Goal: Navigation & Orientation: Find specific page/section

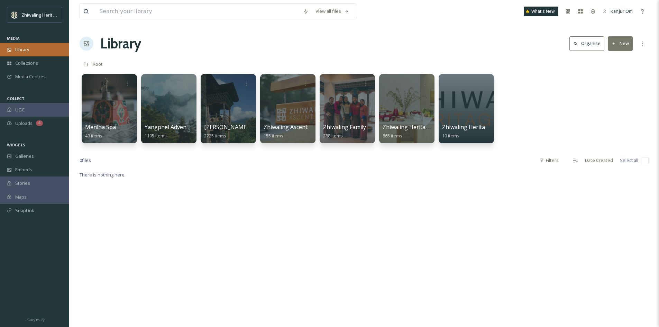
click at [21, 56] on div "Library" at bounding box center [34, 49] width 69 height 13
click at [401, 106] on div at bounding box center [407, 108] width 56 height 71
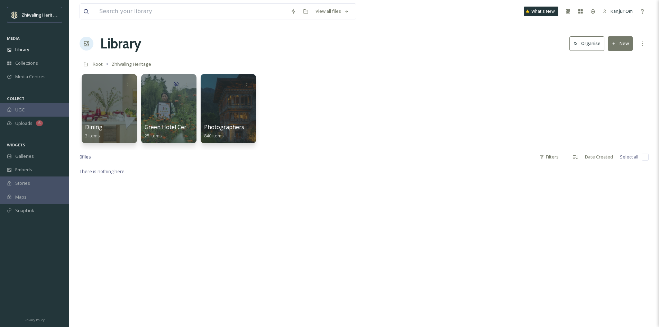
click at [320, 110] on div "Dining 3 items Green Hotel Certificate 25 items Photographers 840 items" at bounding box center [364, 111] width 569 height 80
click at [228, 112] on div at bounding box center [228, 108] width 56 height 71
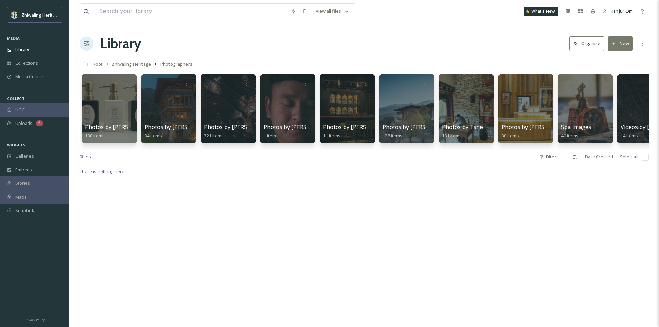
click at [141, 224] on div "There is nothing here." at bounding box center [364, 330] width 569 height 327
click at [41, 79] on span "Media Centres" at bounding box center [30, 76] width 30 height 7
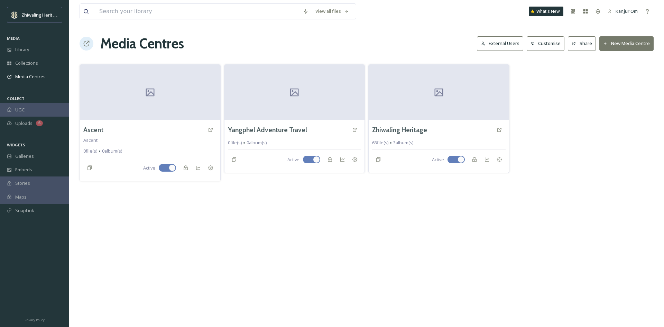
click at [198, 259] on div "View all files What's New Kanjur Om Media Centres External Users Customise Shar…" at bounding box center [366, 163] width 595 height 327
click at [396, 103] on div at bounding box center [439, 92] width 142 height 56
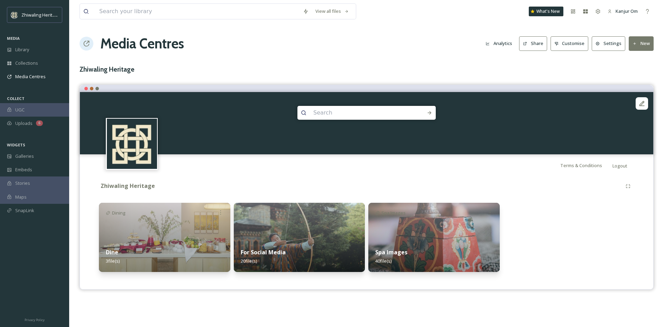
click at [304, 301] on div "View all files What's New Kanjur Om Media Centres Analytics Share Customise Set…" at bounding box center [366, 163] width 595 height 327
click at [171, 231] on img at bounding box center [165, 237] width 132 height 69
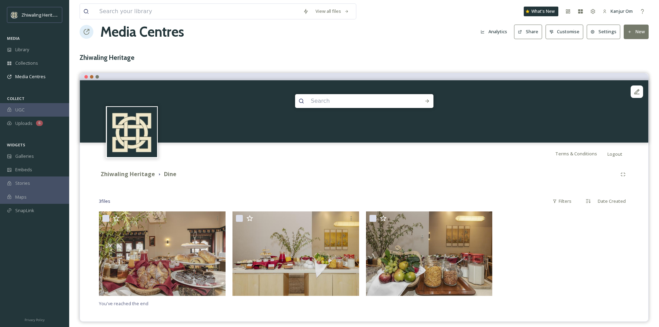
scroll to position [17, 0]
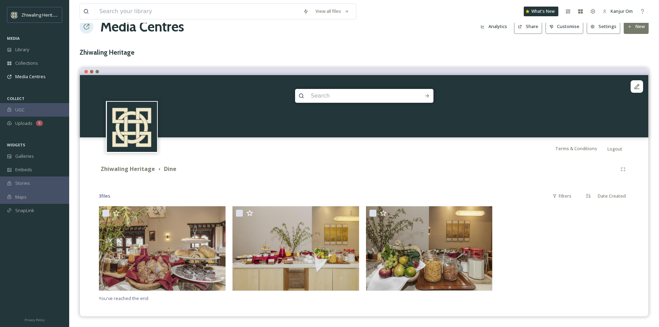
click at [274, 184] on div "Zhiwaling Heritage Dine 3 file s Filters Date Created You've reached the end" at bounding box center [364, 233] width 558 height 146
click at [552, 250] on div at bounding box center [564, 250] width 130 height 88
click at [534, 279] on div at bounding box center [564, 250] width 130 height 88
click at [239, 167] on div "Zhiwaling Heritage Dine" at bounding box center [358, 169] width 518 height 9
click at [258, 49] on h3 "Zhiwaling Heritage" at bounding box center [364, 52] width 569 height 10
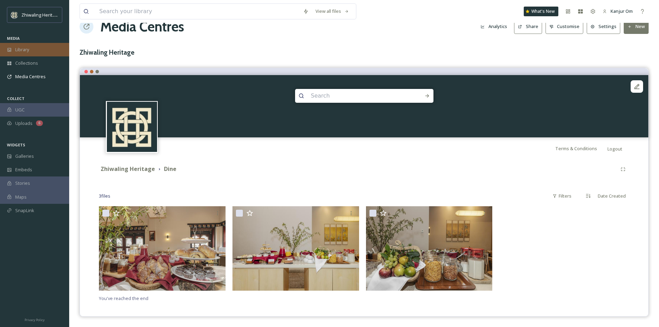
click at [24, 46] on span "Library" at bounding box center [22, 49] width 14 height 7
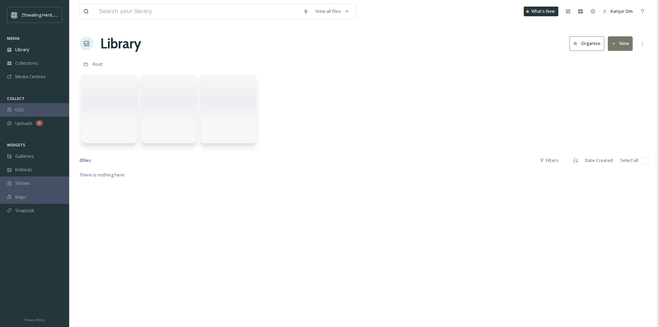
click at [274, 58] on div "Root" at bounding box center [364, 63] width 569 height 13
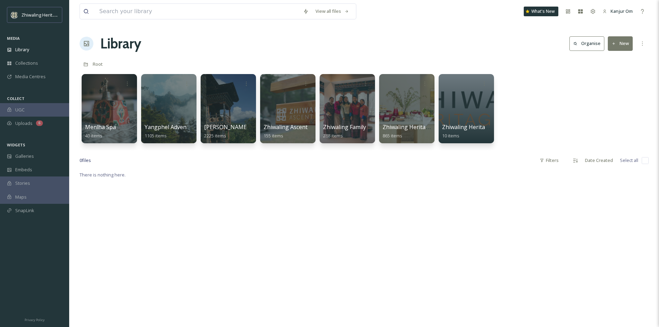
click at [401, 116] on div at bounding box center [407, 108] width 56 height 71
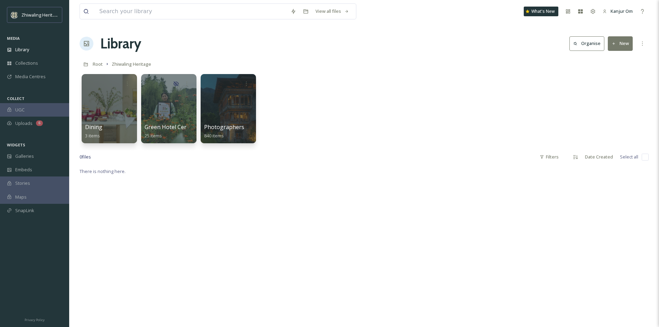
click at [290, 53] on div "Library Organise New" at bounding box center [364, 43] width 569 height 21
click at [229, 134] on div "Photographers 840 items" at bounding box center [228, 131] width 49 height 17
click at [223, 115] on div at bounding box center [228, 108] width 56 height 71
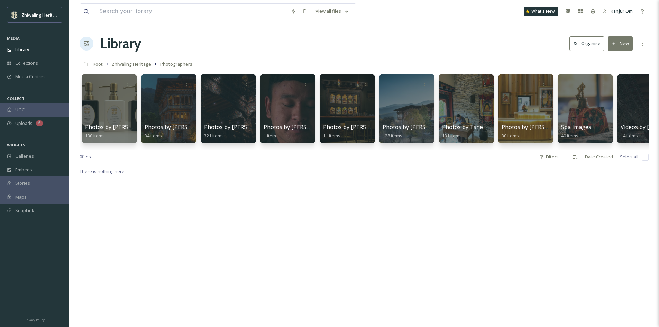
click at [231, 44] on div "Library Organise New" at bounding box center [364, 43] width 569 height 21
click at [287, 48] on div "Library Organise New" at bounding box center [364, 43] width 569 height 21
click at [27, 56] on div "Library" at bounding box center [34, 49] width 69 height 13
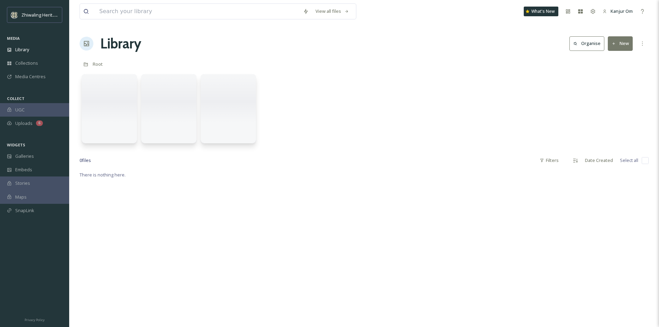
click at [272, 62] on div "Root" at bounding box center [364, 63] width 569 height 13
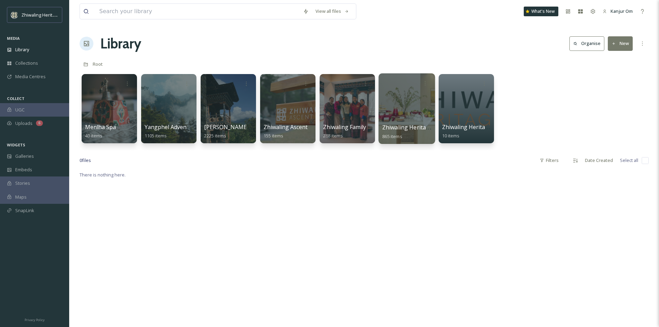
click at [424, 111] on div at bounding box center [407, 108] width 56 height 71
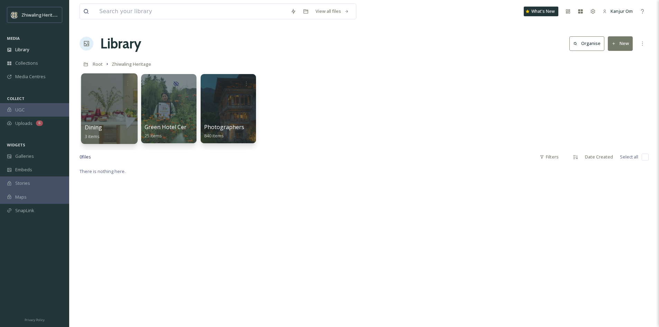
click at [107, 104] on div at bounding box center [109, 108] width 56 height 71
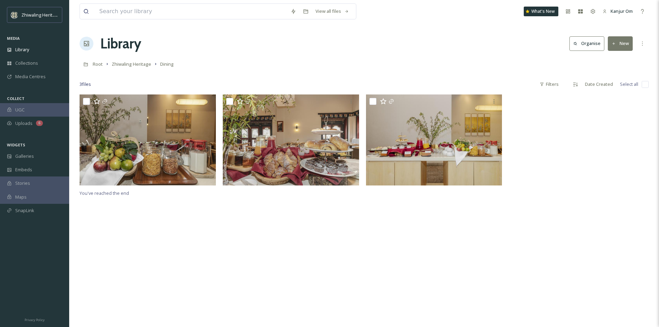
click at [231, 49] on div "Library Organise New" at bounding box center [364, 43] width 569 height 21
click at [19, 49] on span "Library" at bounding box center [22, 49] width 14 height 7
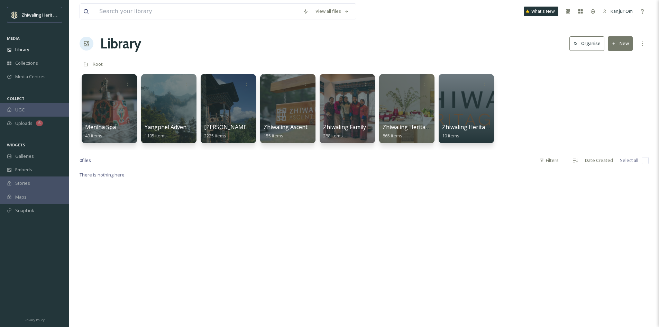
click at [236, 49] on div "Library Organise New" at bounding box center [364, 43] width 569 height 21
drag, startPoint x: 300, startPoint y: 205, endPoint x: 309, endPoint y: 199, distance: 10.6
click at [291, 49] on div "Library Organise New" at bounding box center [364, 43] width 569 height 21
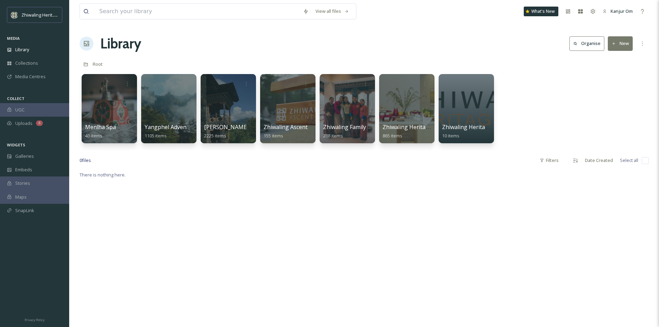
click at [295, 31] on div "View all files What's New Kanjur Om Library Organise New Root Your Selections T…" at bounding box center [364, 249] width 590 height 498
click at [404, 124] on span "Zhiwaling Heritage" at bounding box center [407, 128] width 51 height 8
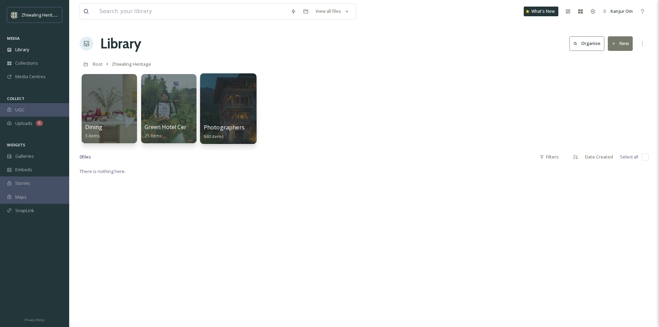
click at [225, 102] on div at bounding box center [228, 108] width 56 height 71
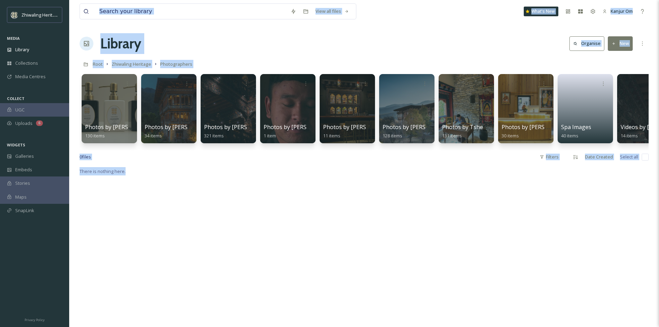
click at [245, 45] on div "Library Organise New" at bounding box center [364, 43] width 569 height 21
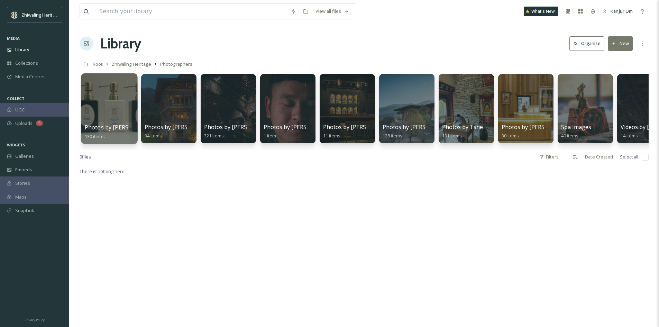
click at [106, 112] on div at bounding box center [109, 108] width 56 height 71
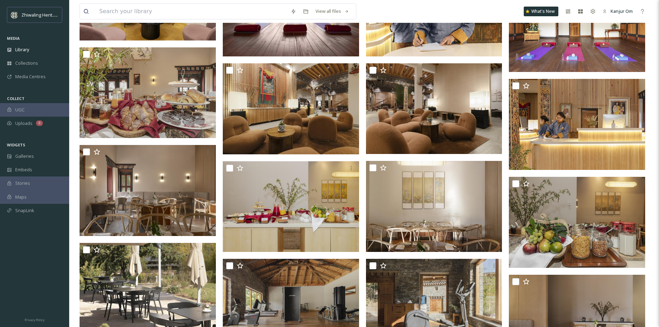
scroll to position [1419, 0]
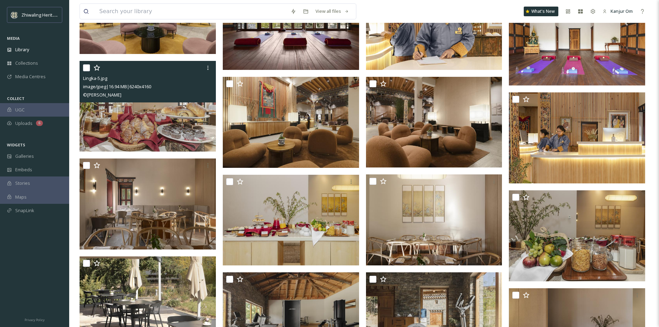
click at [85, 69] on input "checkbox" at bounding box center [86, 67] width 7 height 7
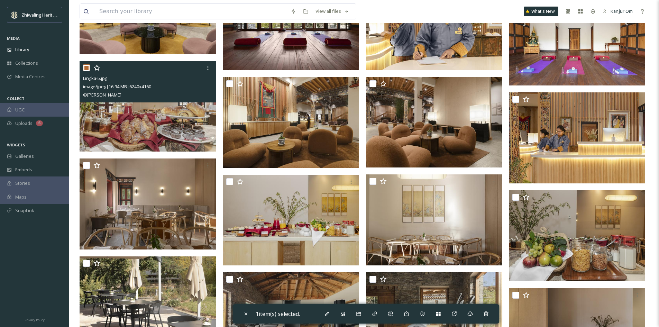
click at [85, 69] on input "checkbox" at bounding box center [86, 67] width 7 height 7
checkbox input "false"
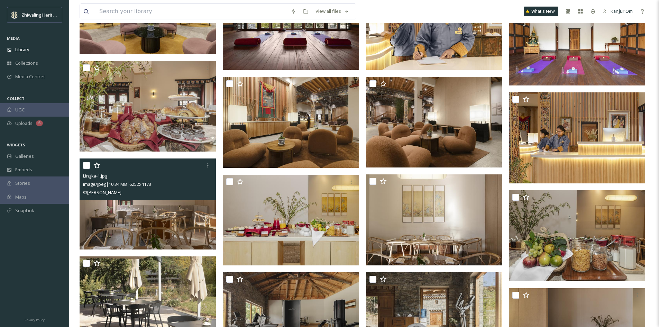
click at [86, 167] on input "checkbox" at bounding box center [86, 165] width 7 height 7
checkbox input "true"
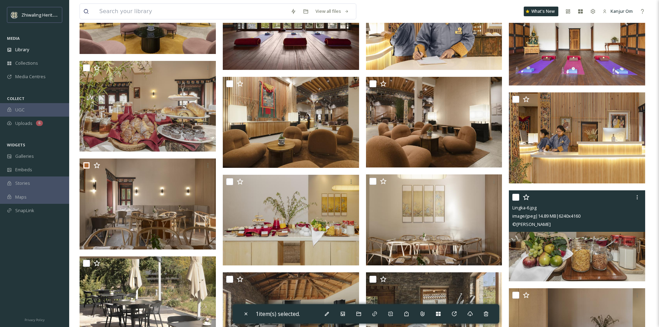
click at [517, 200] on input "checkbox" at bounding box center [516, 197] width 7 height 7
checkbox input "true"
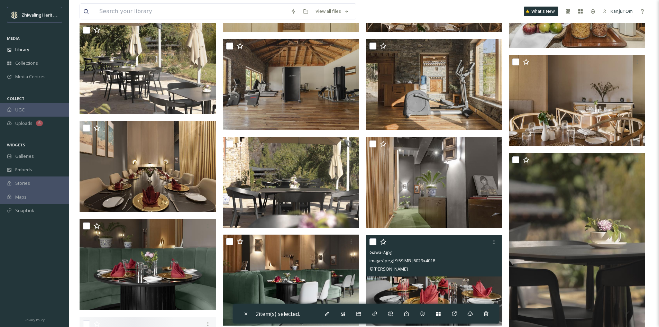
scroll to position [1661, 0]
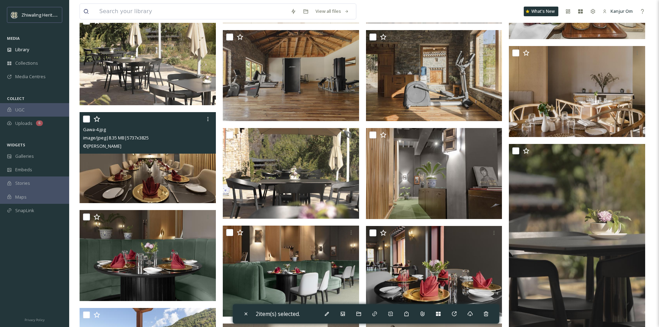
click at [86, 119] on input "checkbox" at bounding box center [86, 119] width 7 height 7
checkbox input "true"
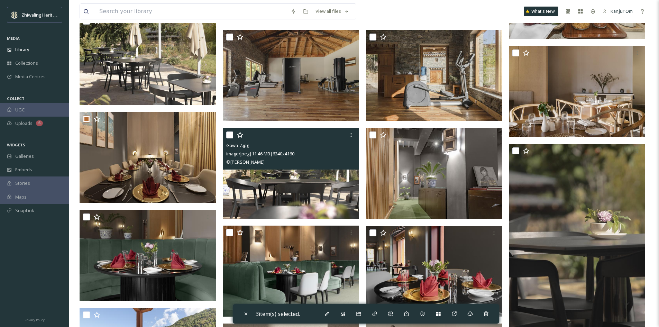
click at [229, 136] on input "checkbox" at bounding box center [229, 135] width 7 height 7
checkbox input "true"
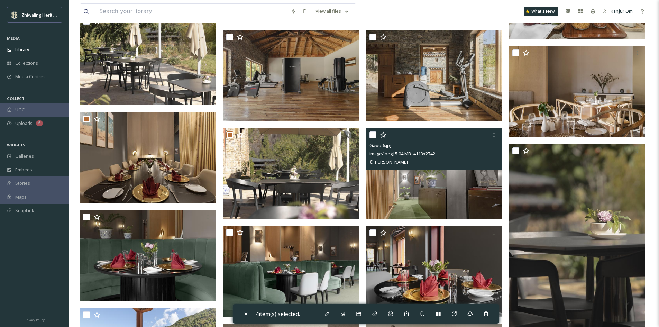
click at [374, 136] on input "checkbox" at bounding box center [373, 135] width 7 height 7
checkbox input "true"
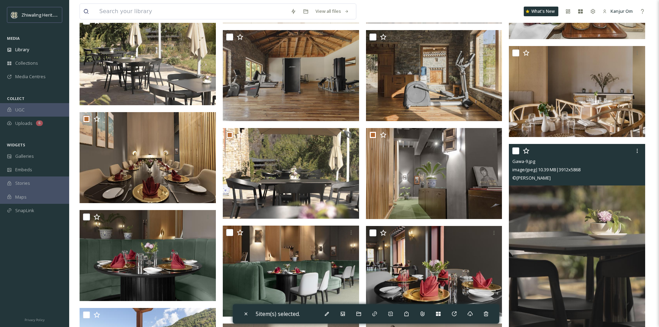
click at [517, 154] on div at bounding box center [578, 151] width 131 height 12
click at [517, 153] on input "checkbox" at bounding box center [516, 150] width 7 height 7
checkbox input "true"
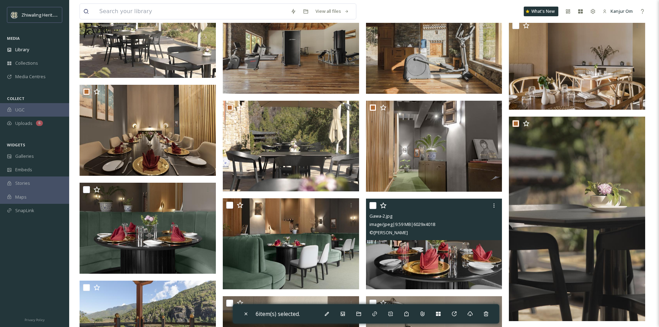
scroll to position [1730, 0]
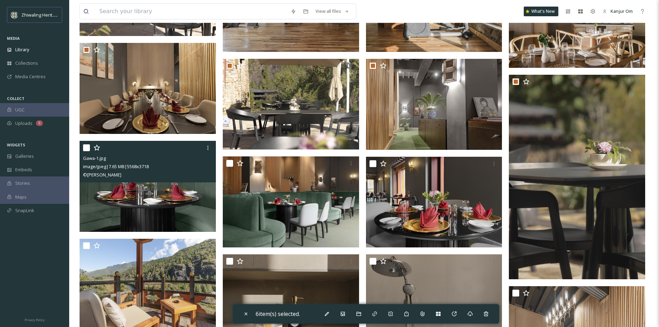
click at [83, 148] on input "checkbox" at bounding box center [86, 147] width 7 height 7
checkbox input "true"
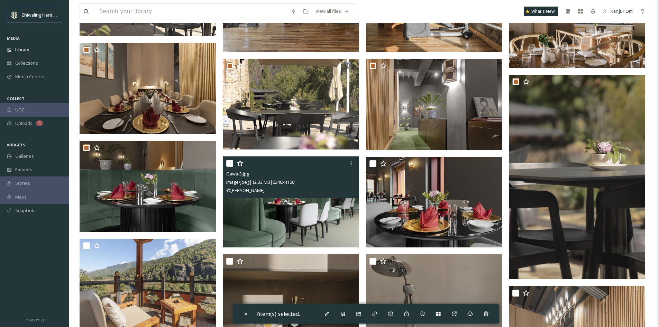
click at [229, 163] on input "checkbox" at bounding box center [229, 163] width 7 height 7
checkbox input "true"
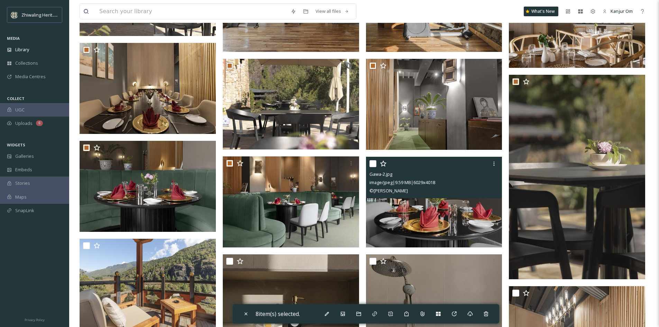
click at [371, 165] on input "checkbox" at bounding box center [373, 163] width 7 height 7
checkbox input "true"
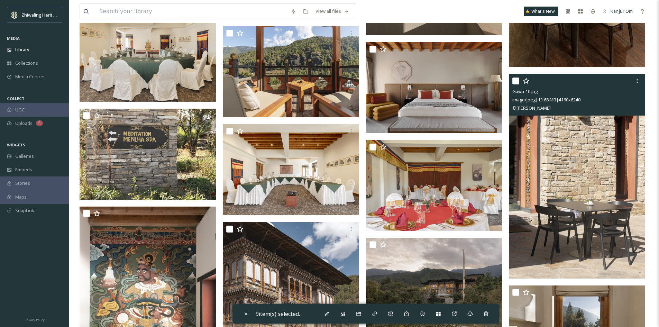
scroll to position [2146, 0]
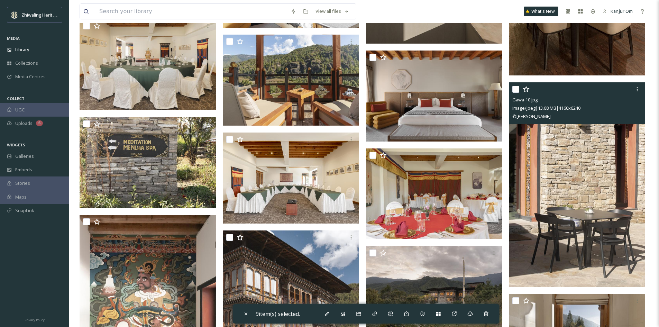
click at [516, 91] on input "checkbox" at bounding box center [516, 89] width 7 height 7
checkbox input "true"
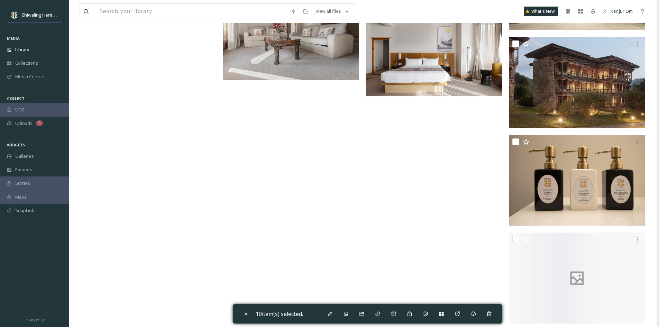
scroll to position [3812, 0]
